Goal: Task Accomplishment & Management: Manage account settings

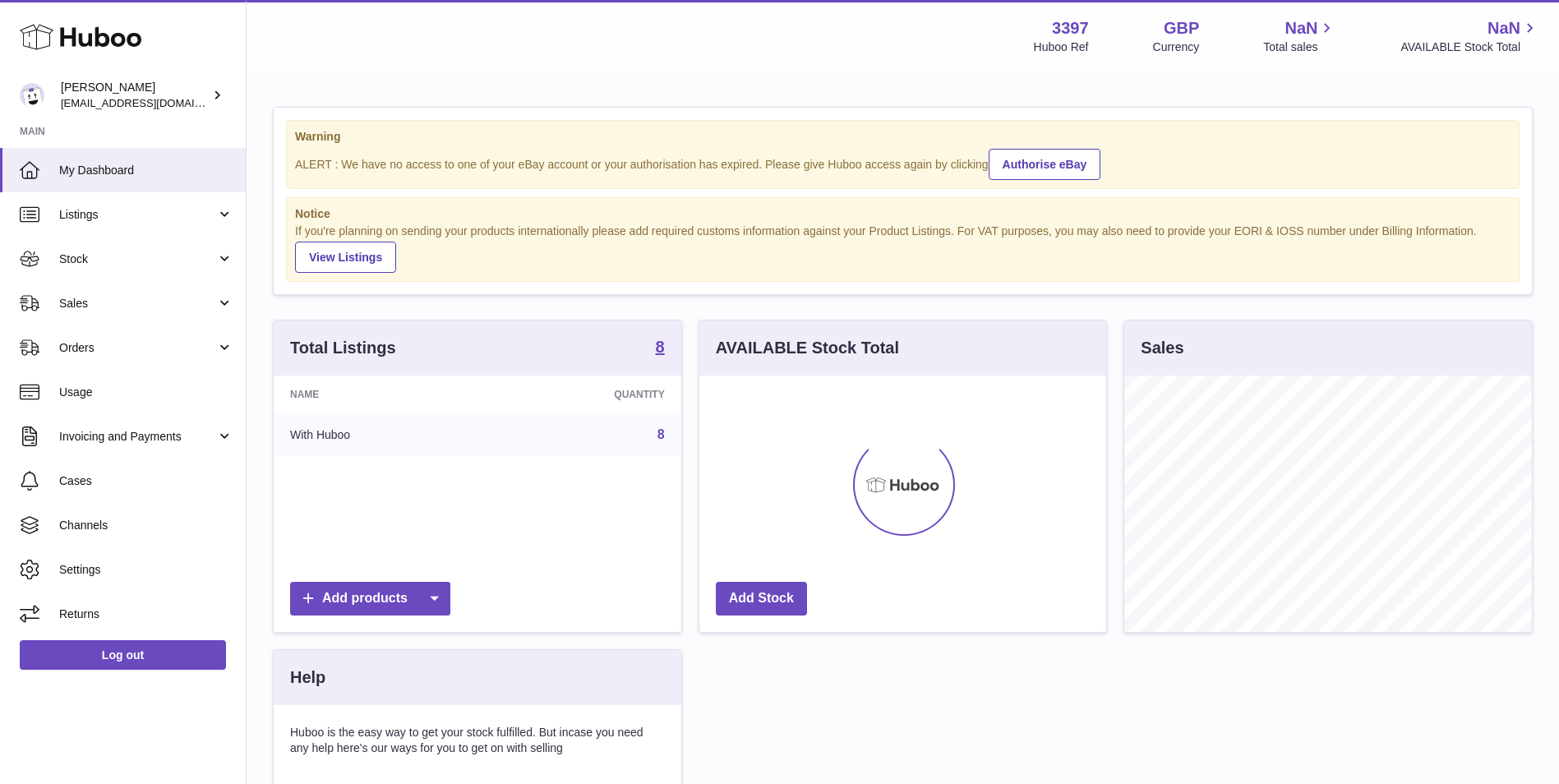
scroll to position [256, 407]
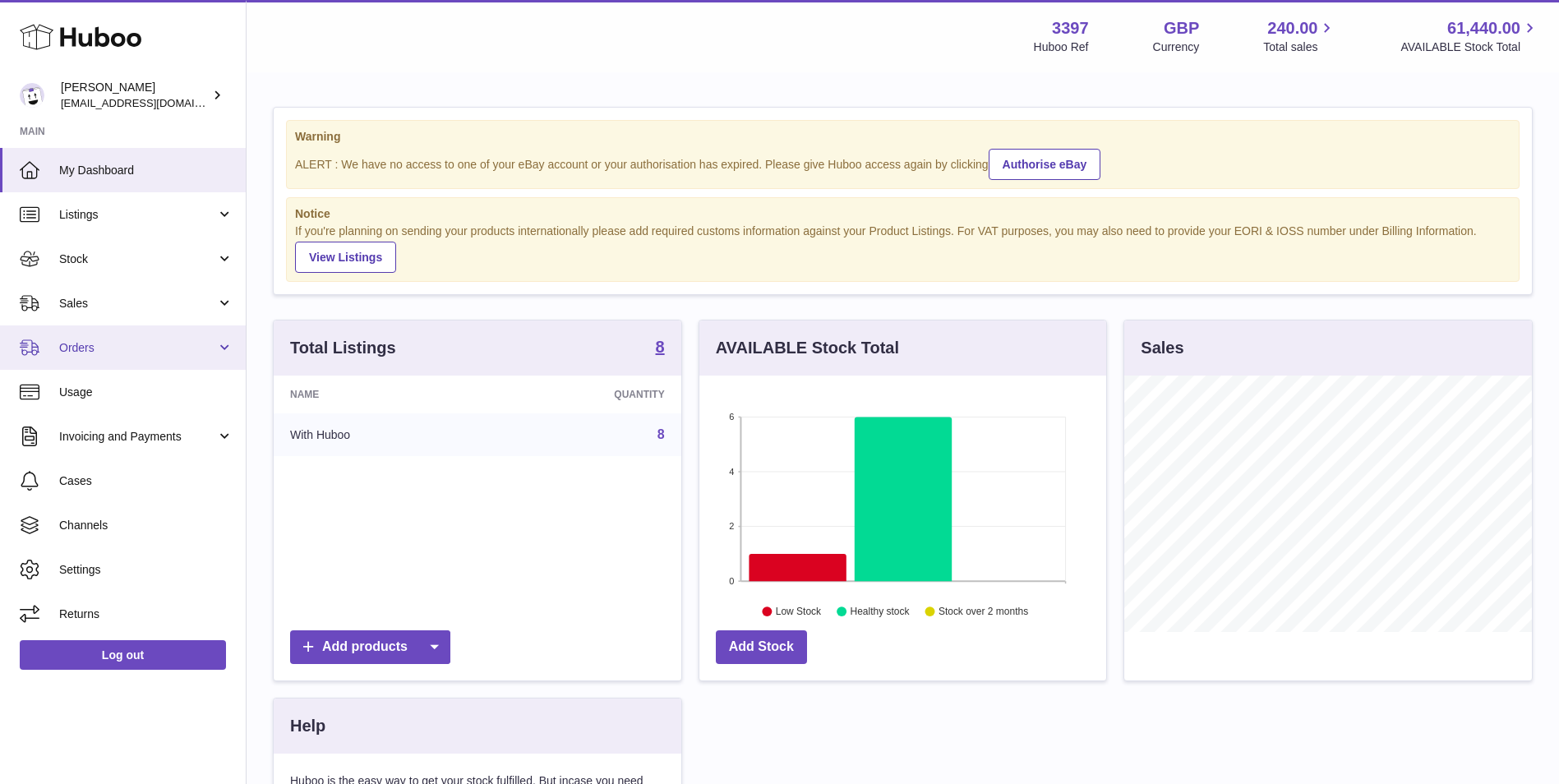
click at [128, 358] on link "Orders" at bounding box center [122, 347] width 245 height 44
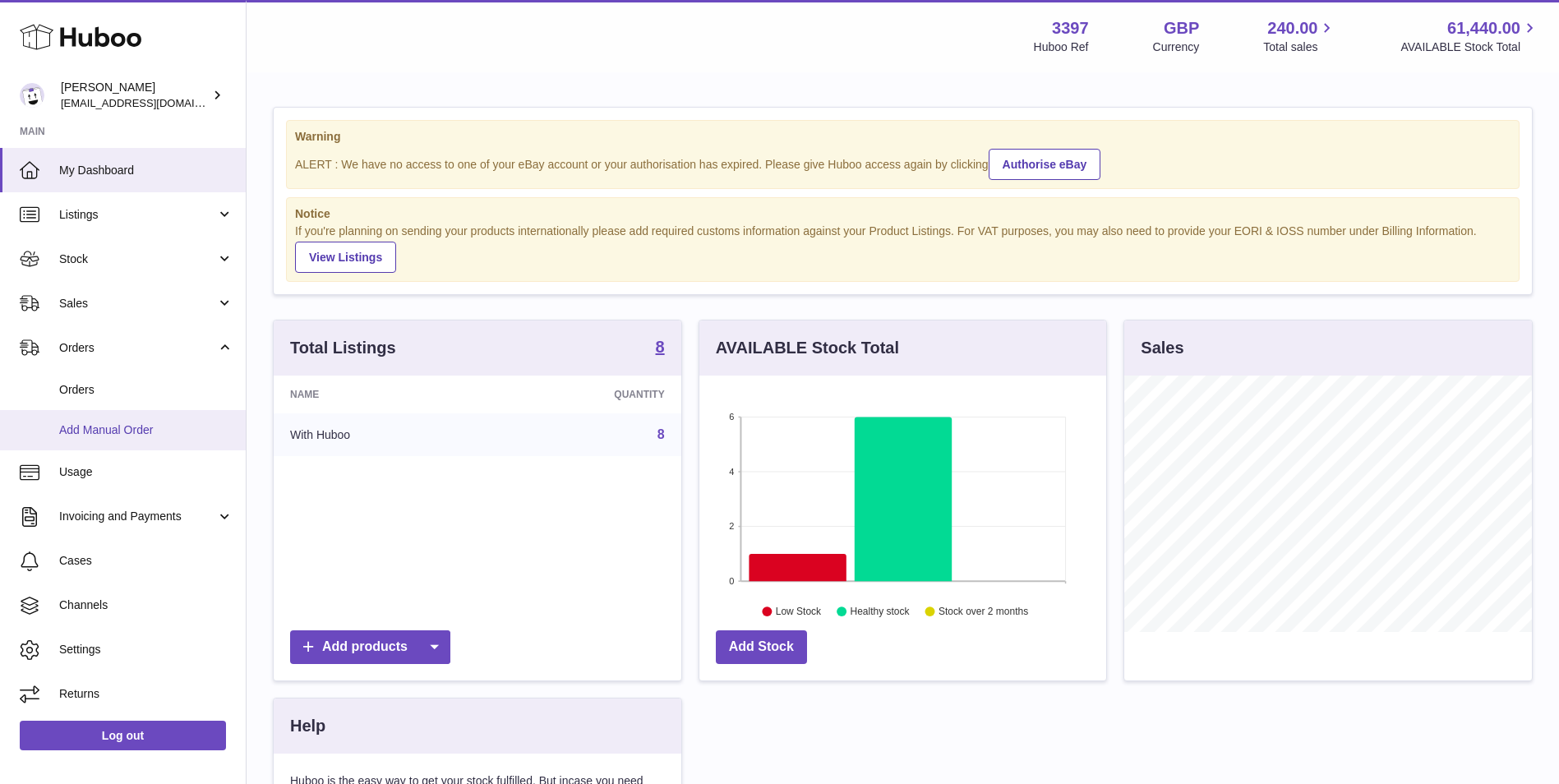
click at [119, 437] on span "Add Manual Order" at bounding box center [146, 429] width 175 height 16
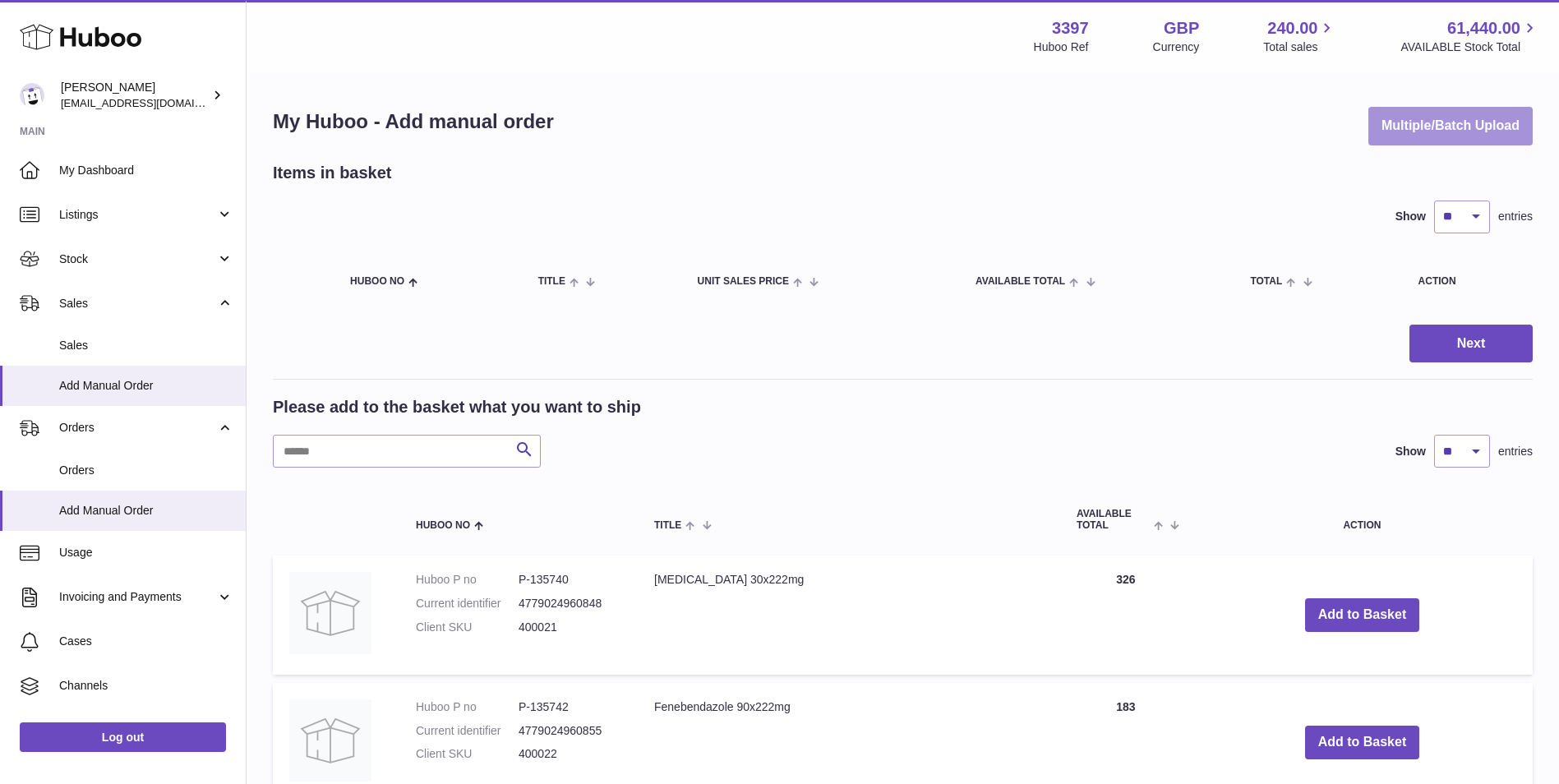
click at [1446, 122] on button "Multiple/Batch Upload" at bounding box center [1450, 126] width 165 height 39
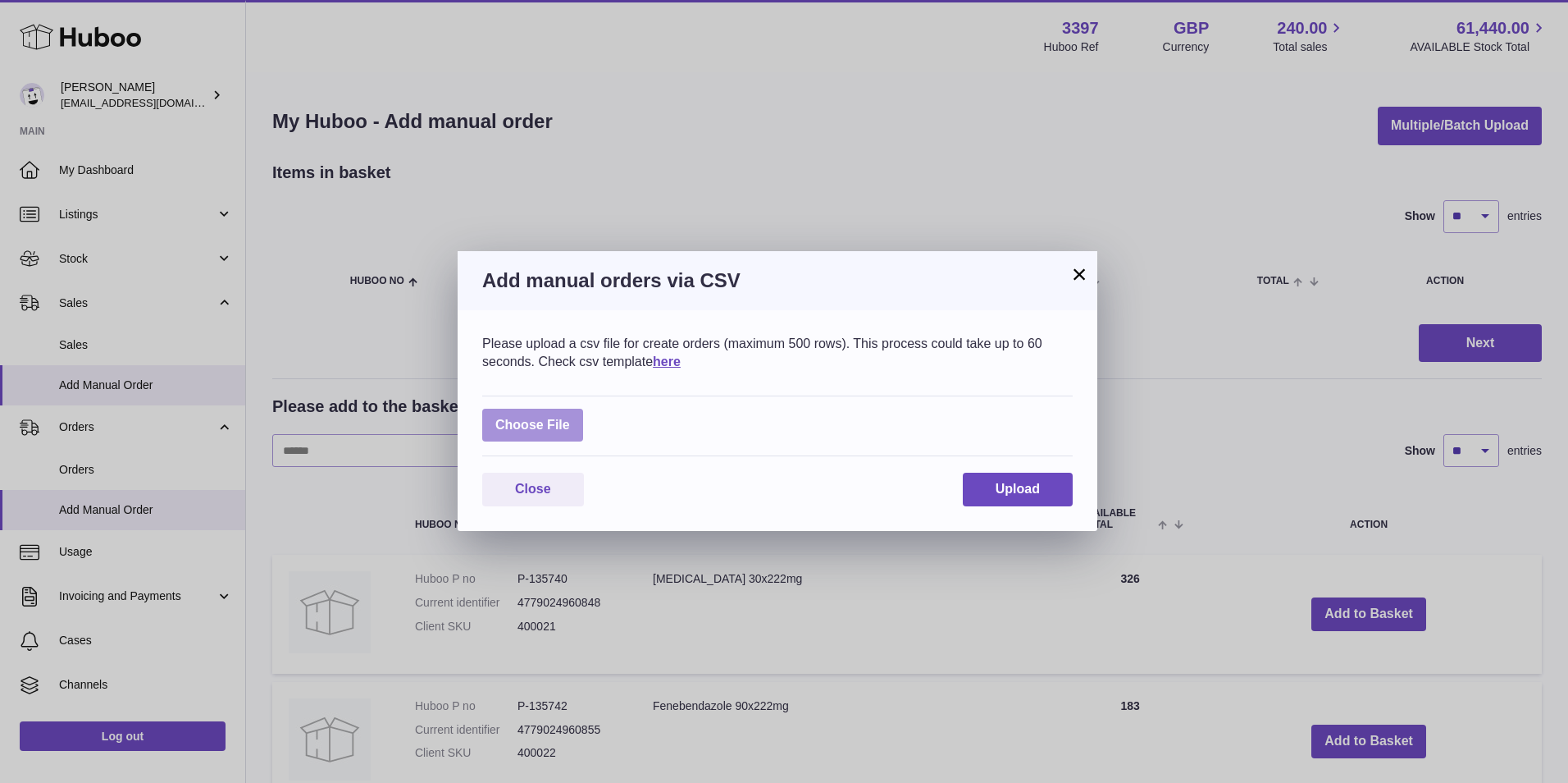
click at [543, 438] on label at bounding box center [533, 425] width 101 height 34
click at [570, 418] on input "file" at bounding box center [570, 417] width 1 height 1
type input "**********"
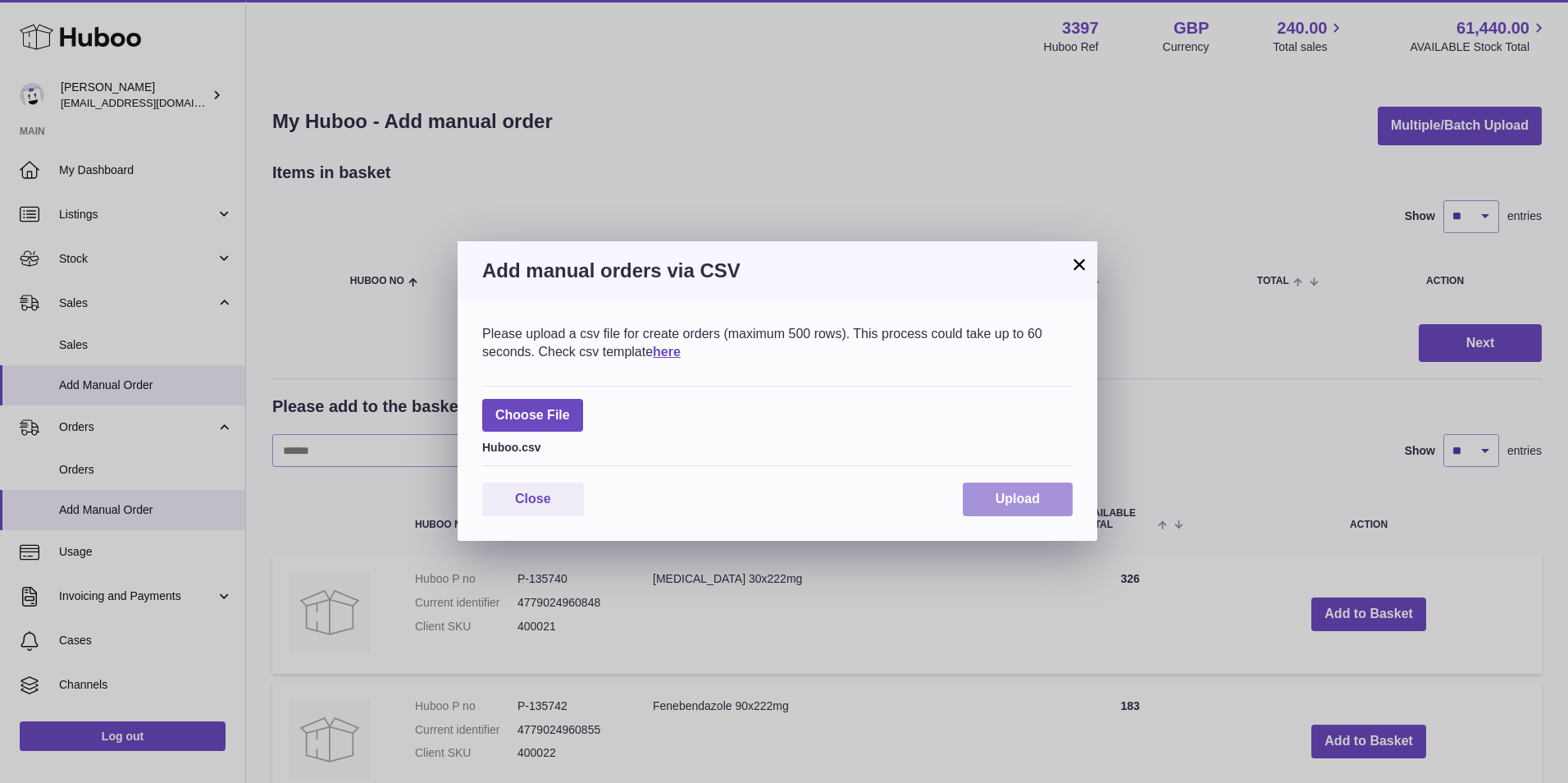
click at [1033, 491] on span "Upload" at bounding box center [1018, 498] width 44 height 14
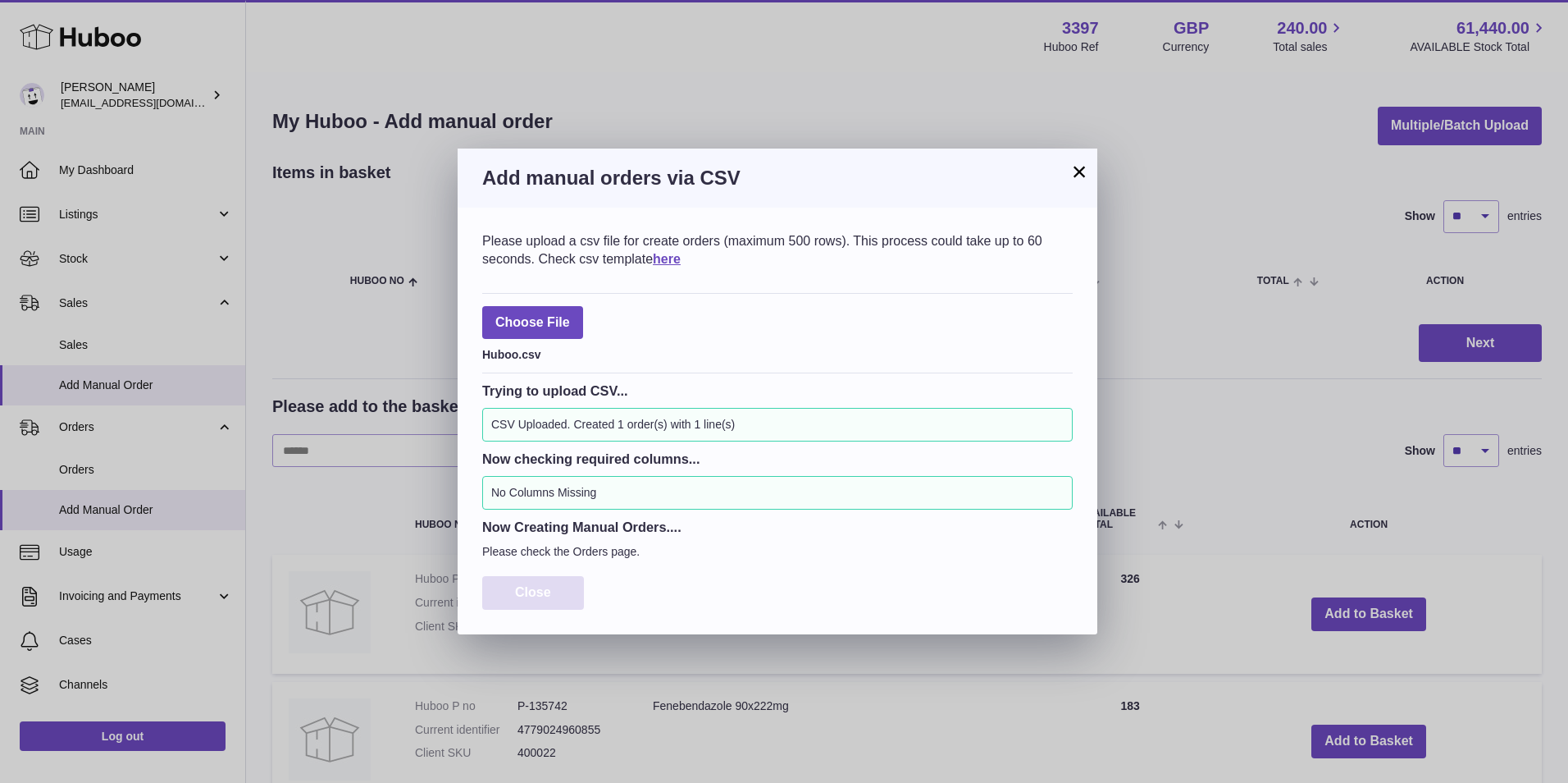
click at [506, 598] on button "Close" at bounding box center [533, 593] width 102 height 34
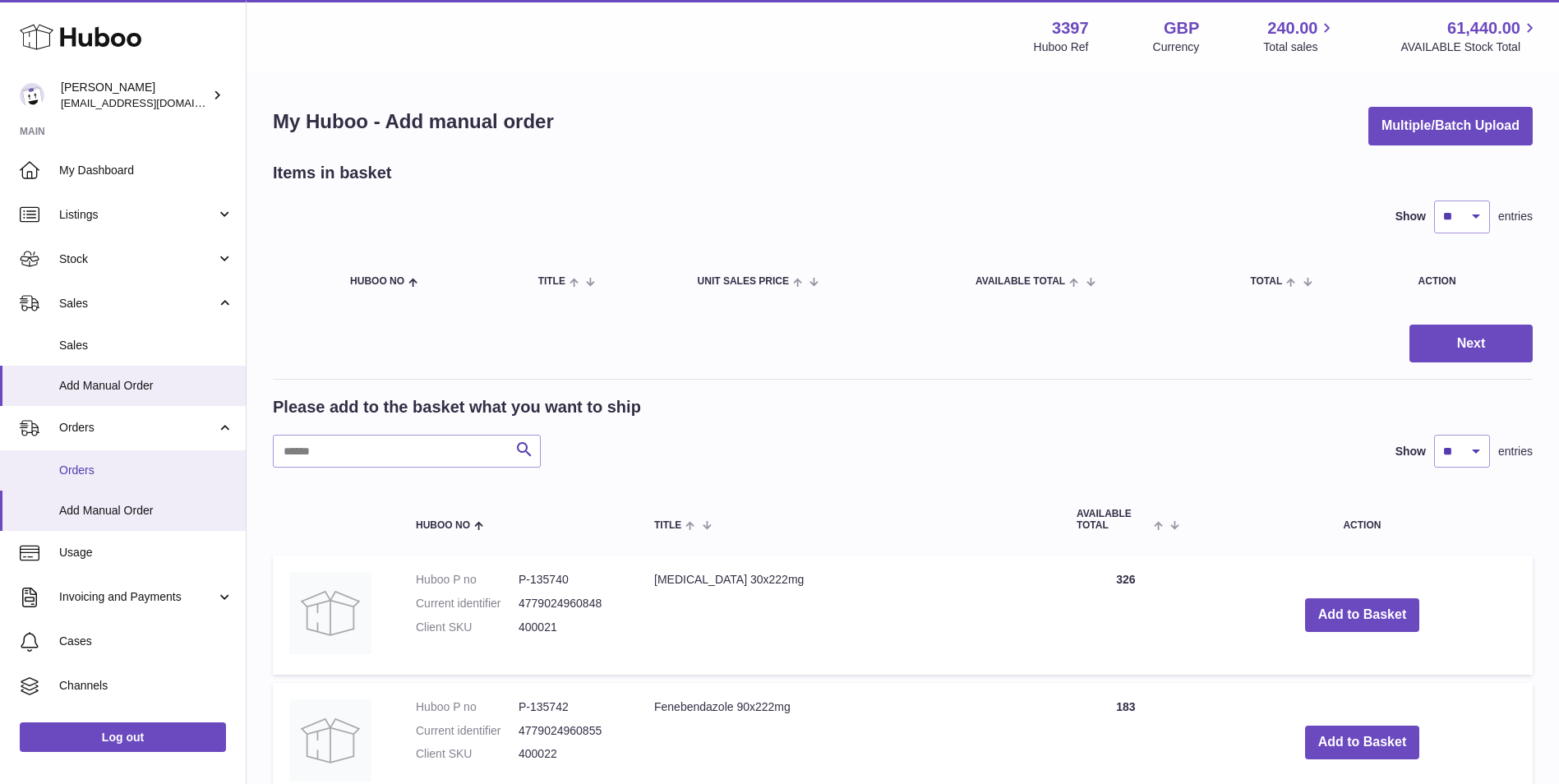
drag, startPoint x: 95, startPoint y: 472, endPoint x: 241, endPoint y: 469, distance: 146.0
click at [95, 472] on span "Orders" at bounding box center [146, 470] width 175 height 16
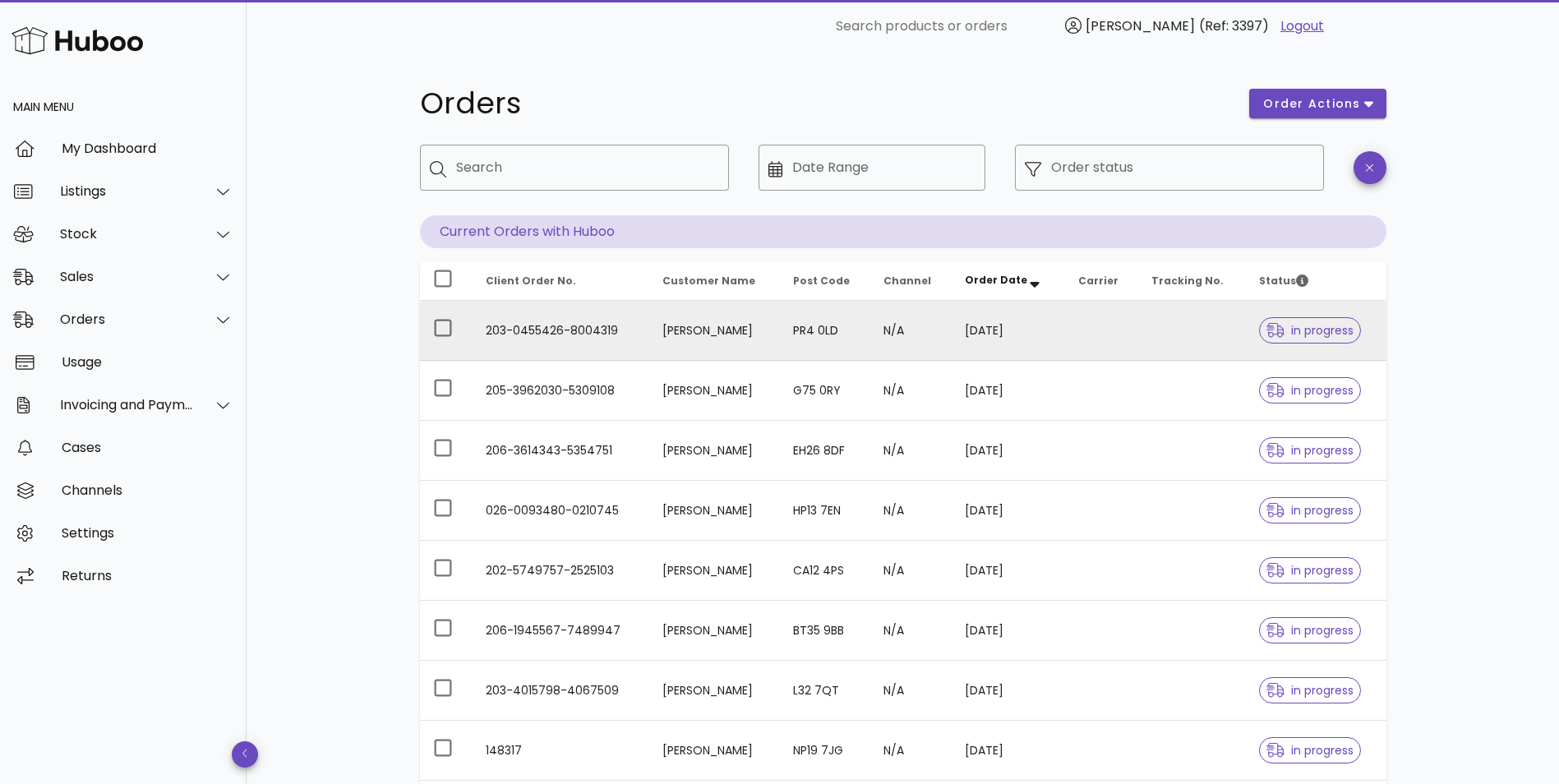
click at [653, 321] on td "[PERSON_NAME]" at bounding box center [714, 330] width 131 height 60
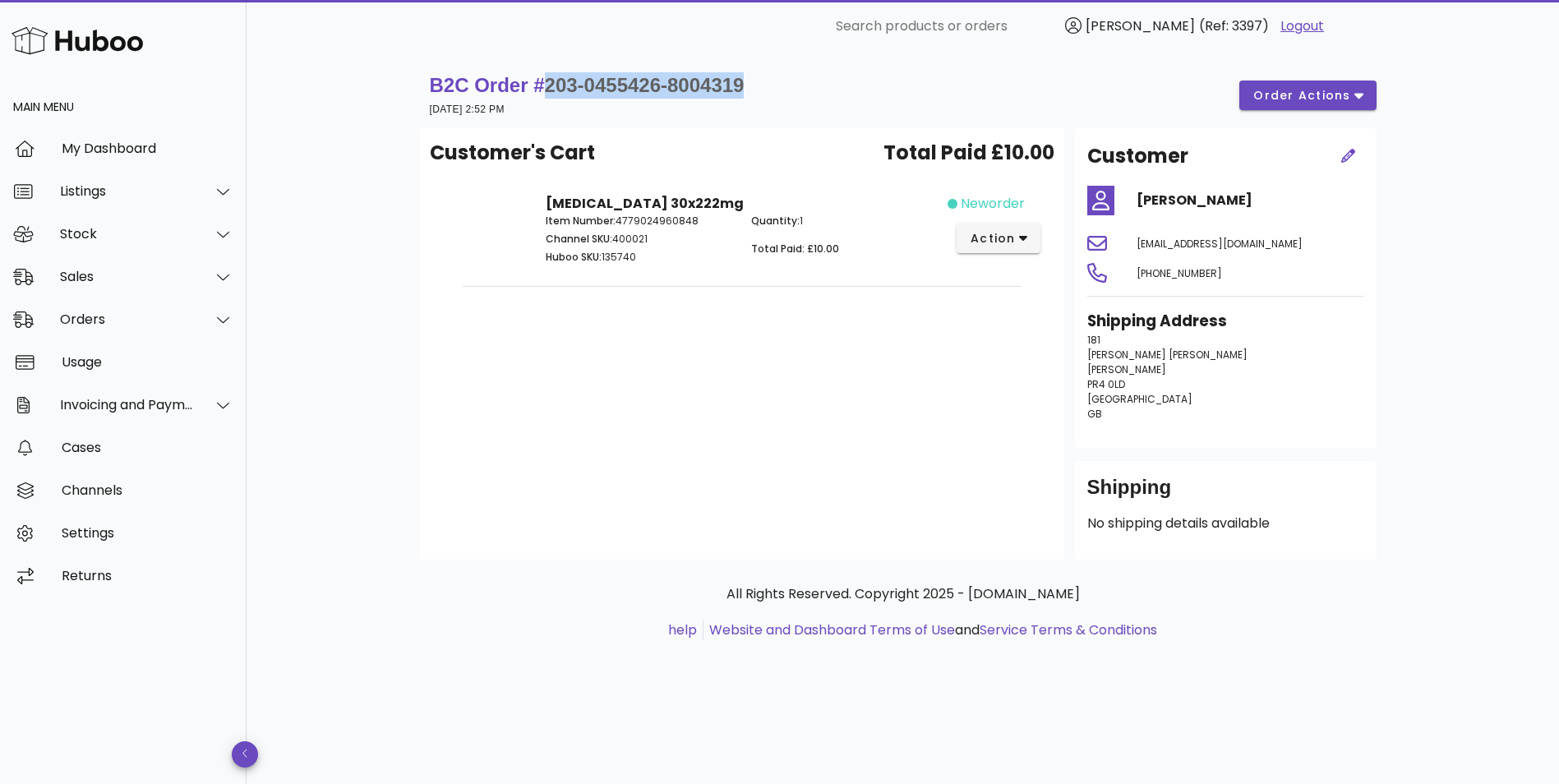
drag, startPoint x: 778, startPoint y: 84, endPoint x: 547, endPoint y: 82, distance: 231.0
click at [547, 82] on div "B2C Order # 203-0455426-8004319 08 October 2025 at 2:52 PM order actions" at bounding box center [904, 96] width 947 height 46
copy span "203-0455426-8004319"
